Goal: Leave review/rating: Share an evaluation or opinion about a product, service, or content

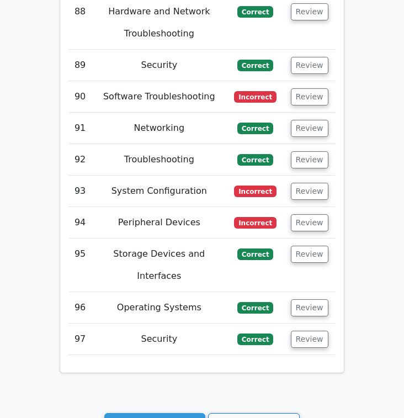
scroll to position [5676, 0]
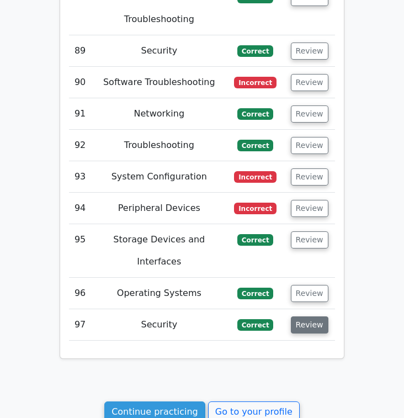
click at [319, 316] on button "Review" at bounding box center [310, 324] width 38 height 17
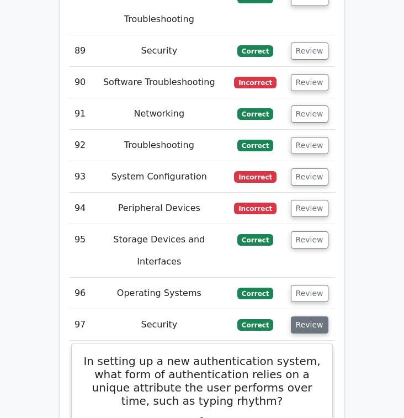
click at [319, 316] on button "Review" at bounding box center [310, 324] width 38 height 17
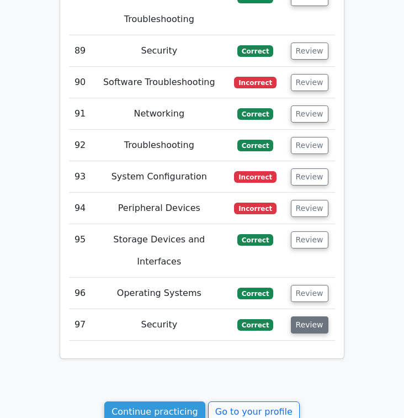
click at [319, 316] on button "Review" at bounding box center [310, 324] width 38 height 17
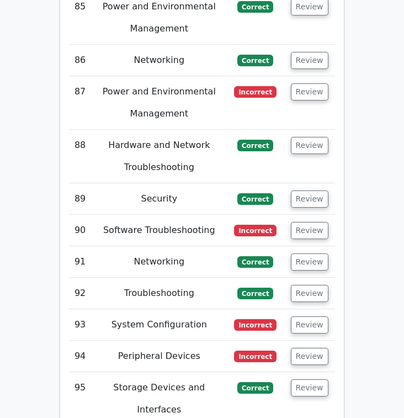
scroll to position [5537, 0]
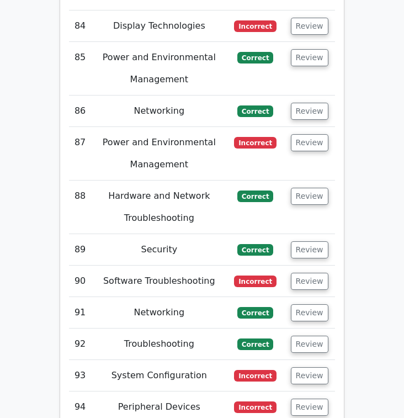
scroll to position [5489, 0]
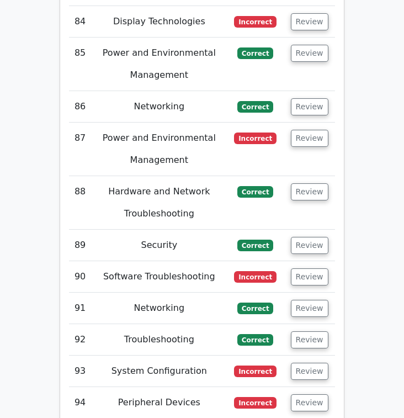
scroll to position [5467, 0]
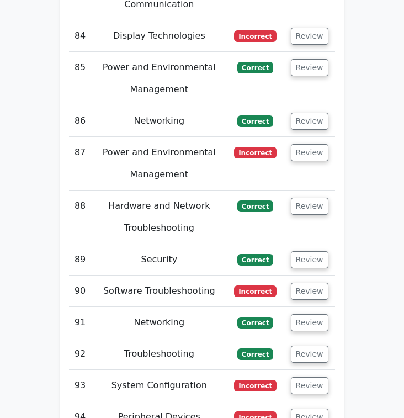
click at [192, 401] on td "Peripheral Devices" at bounding box center [159, 416] width 136 height 31
click at [305, 409] on button "Review" at bounding box center [310, 417] width 38 height 17
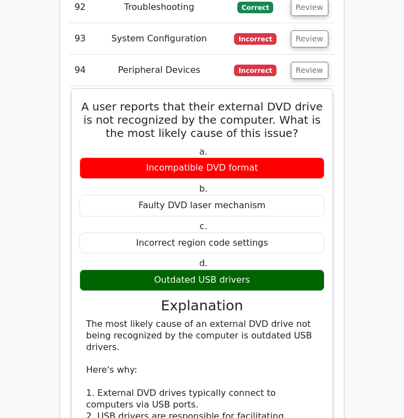
scroll to position [5818, 0]
